Goal: Communication & Community: Ask a question

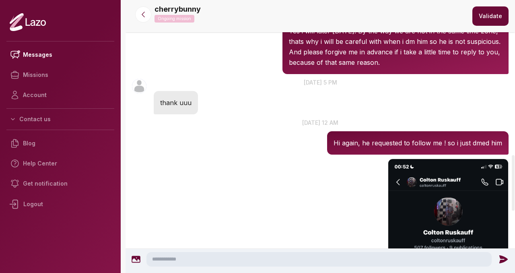
scroll to position [754, 0]
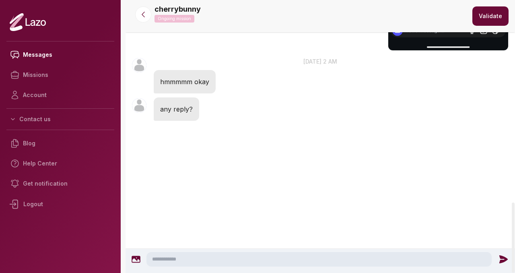
scroll to position [1042, 0]
click at [180, 263] on textarea at bounding box center [318, 259] width 345 height 14
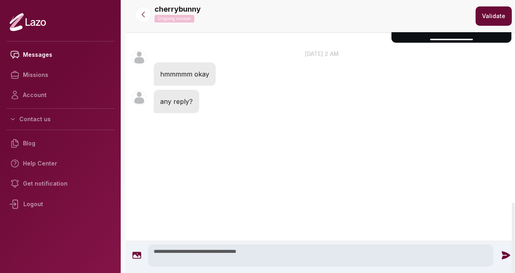
type textarea "**********"
click at [504, 255] on icon at bounding box center [506, 255] width 10 height 10
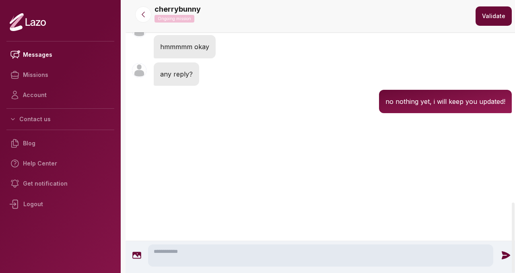
scroll to position [1069, 0]
